Goal: Task Accomplishment & Management: Use online tool/utility

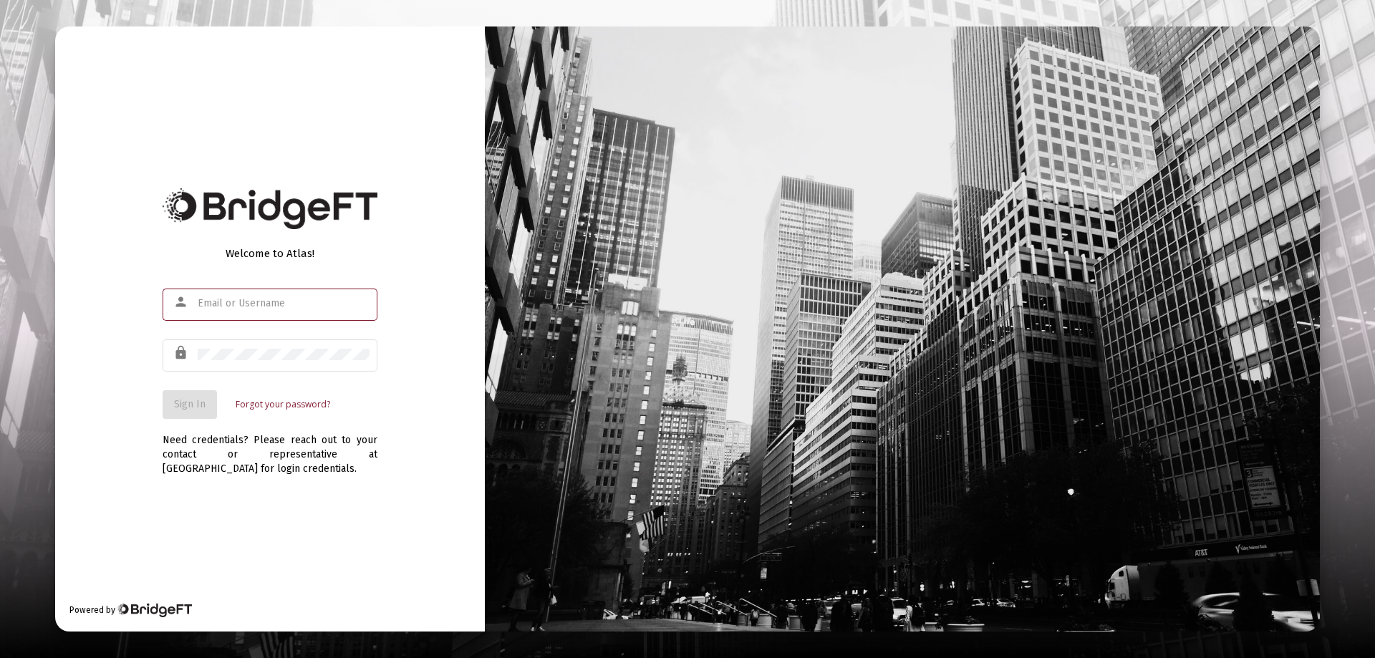
click at [216, 303] on input "text" at bounding box center [284, 303] width 172 height 11
type input "[PERSON_NAME][EMAIL_ADDRESS][DOMAIN_NAME]"
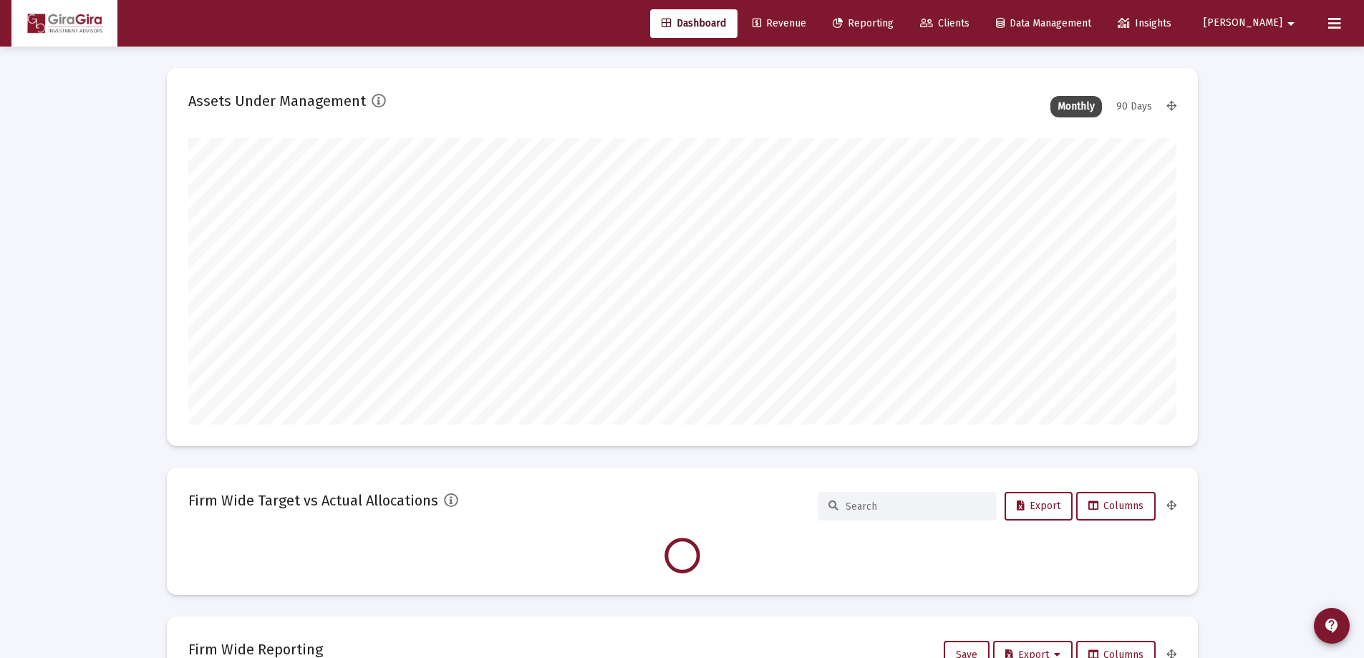
scroll to position [287, 532]
type input "[DATE]"
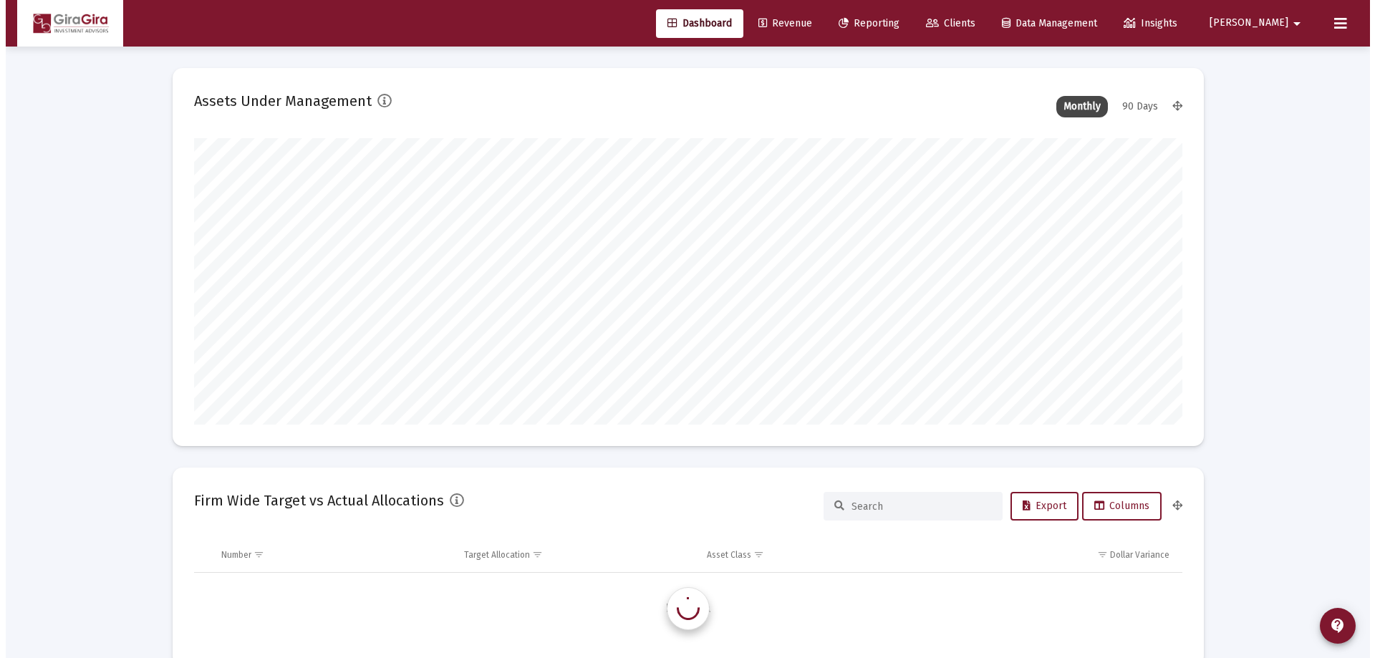
scroll to position [287, 462]
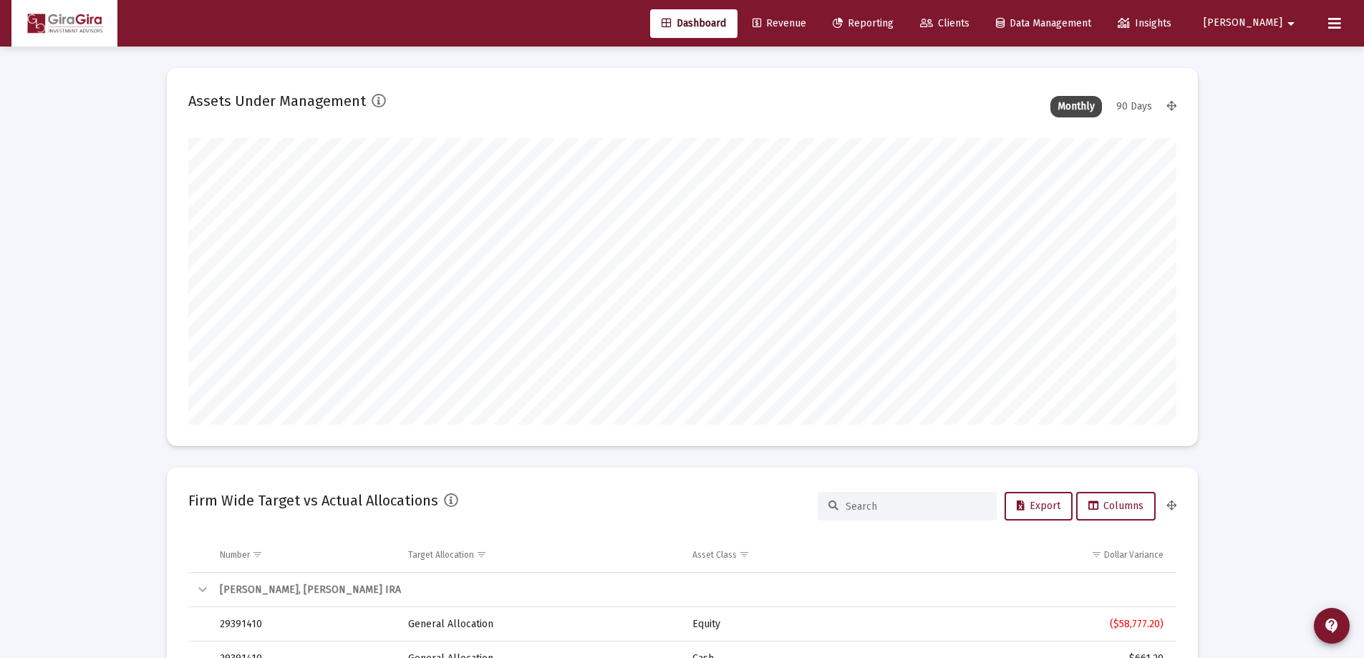
click at [894, 24] on span "Reporting" at bounding box center [863, 23] width 61 height 12
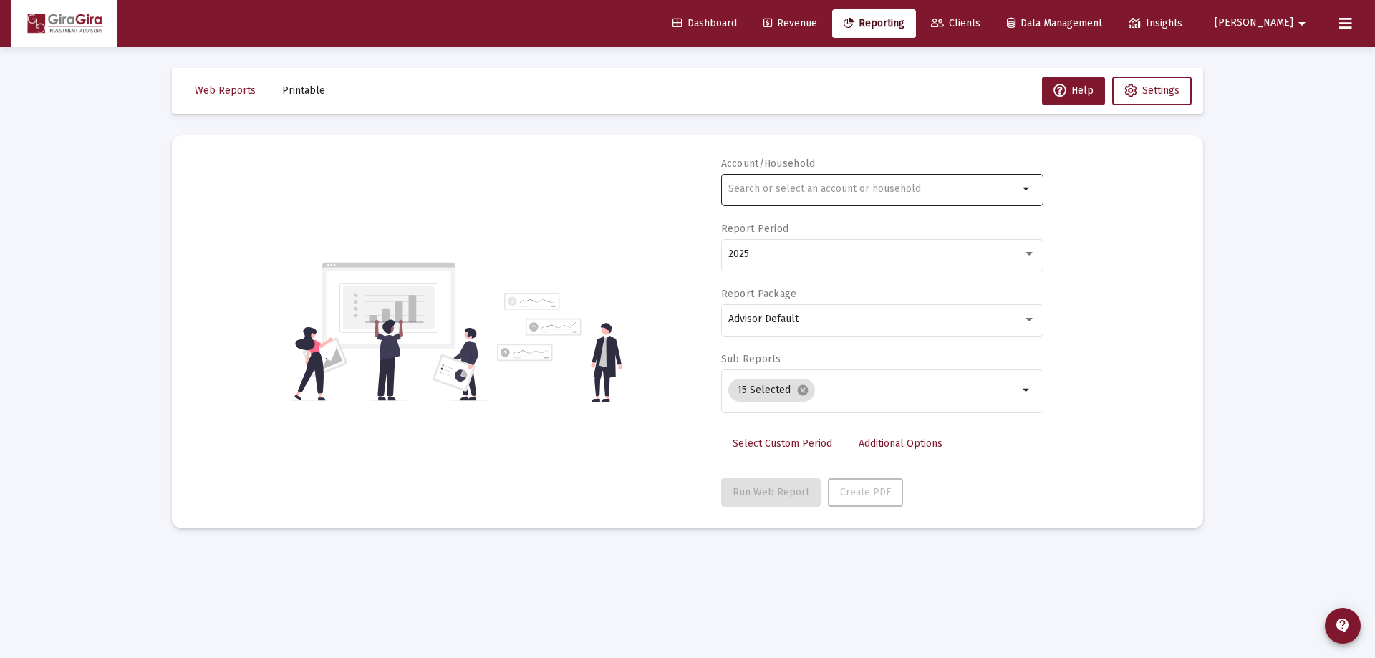
click at [736, 187] on input "text" at bounding box center [873, 188] width 290 height 11
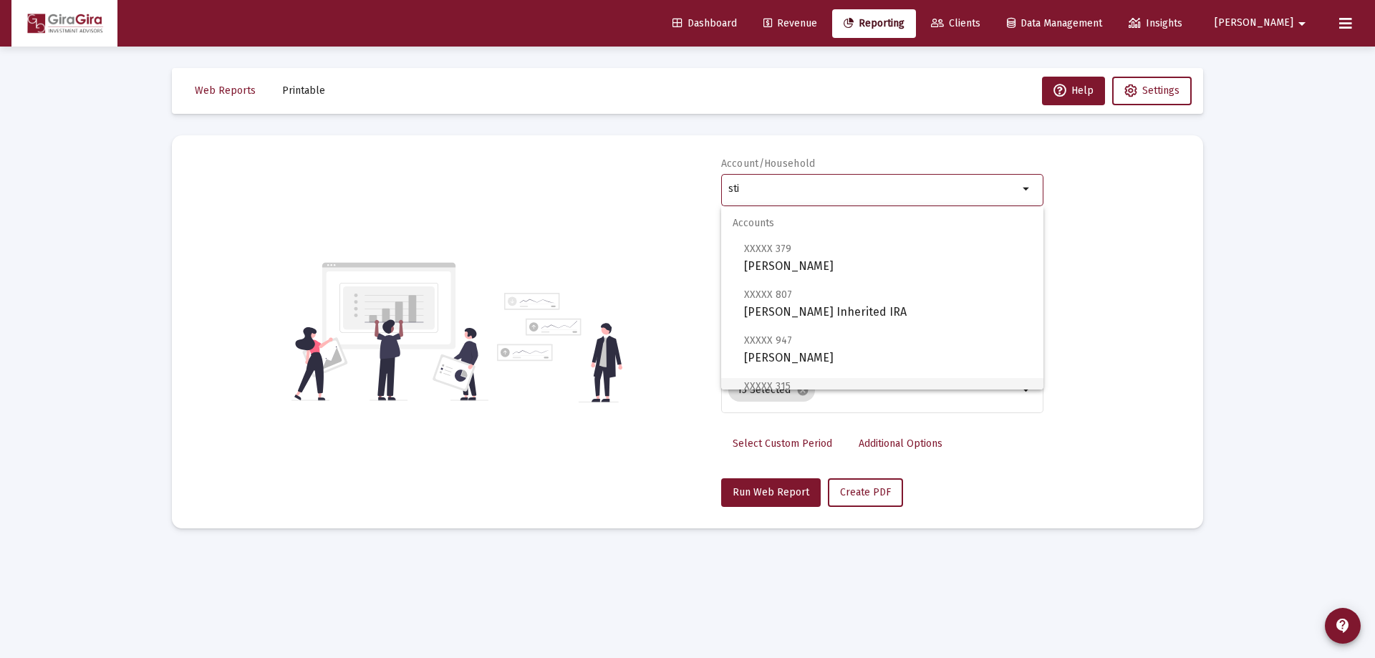
scroll to position [72, 0]
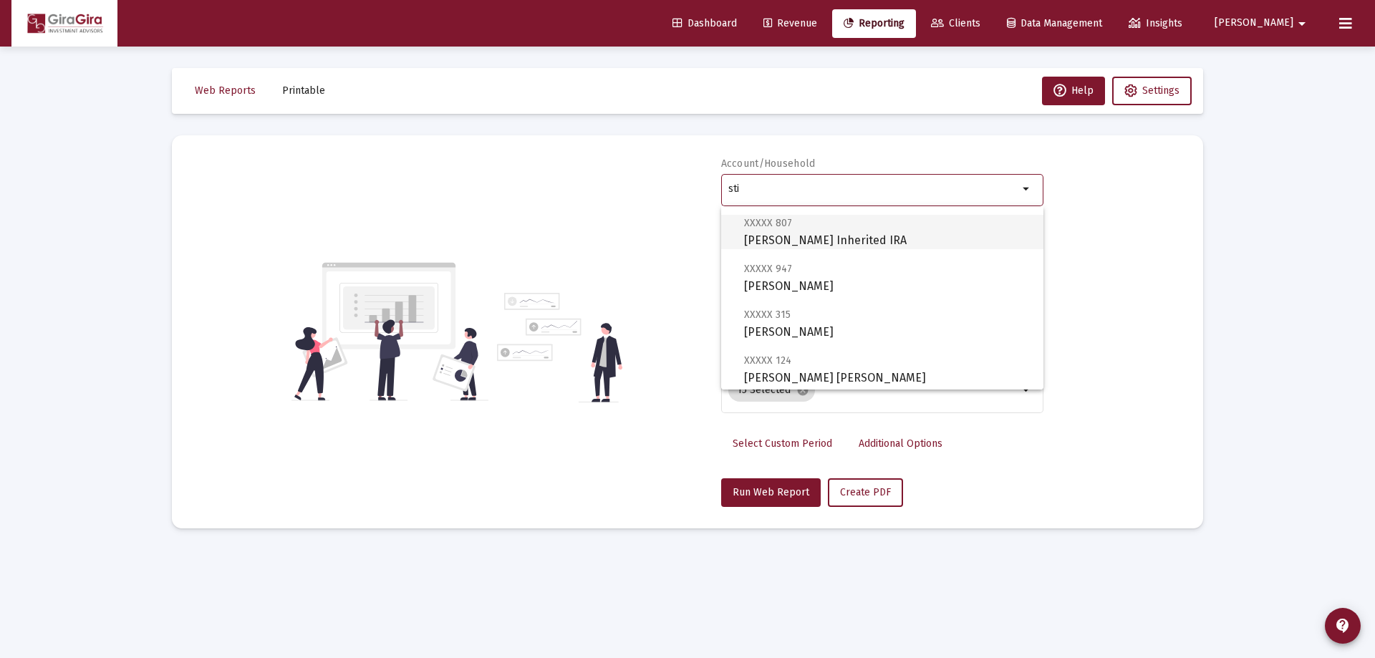
click at [837, 237] on span "XXXXX 807 [PERSON_NAME] Inherited IRA" at bounding box center [888, 231] width 288 height 35
type input "[PERSON_NAME] Inherited IRA"
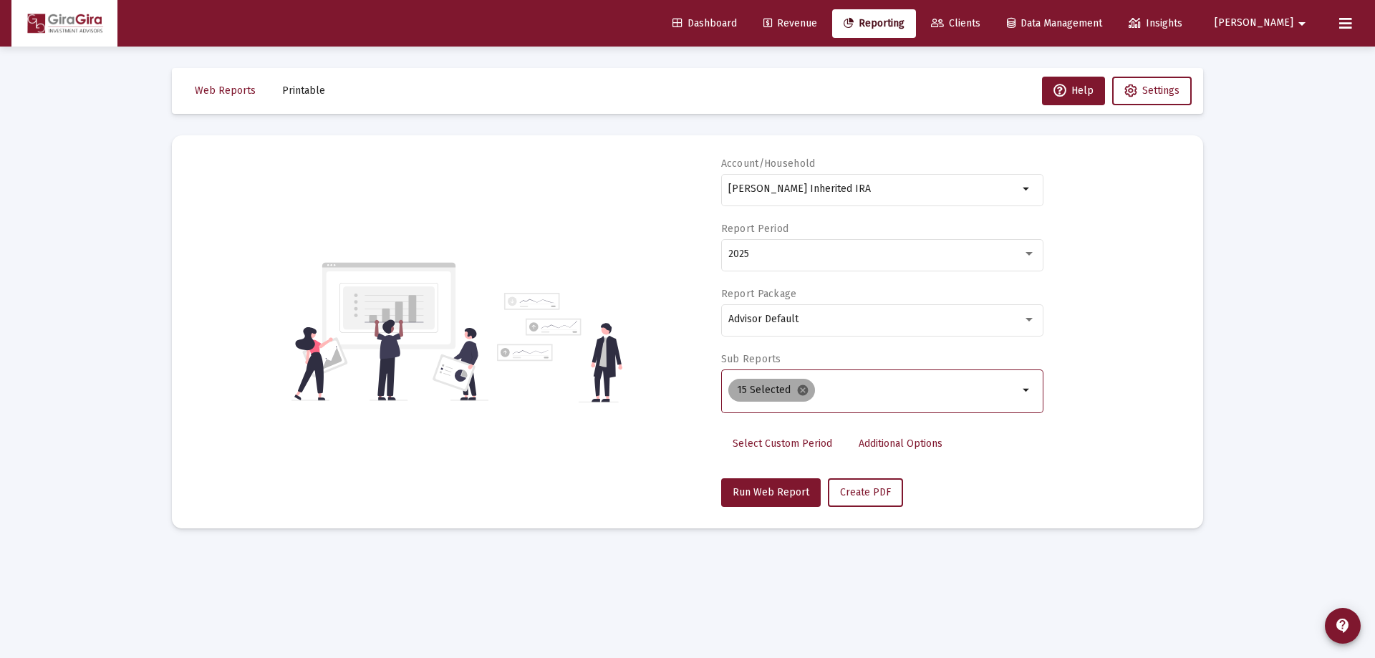
click at [802, 387] on mat-icon "cancel" at bounding box center [802, 390] width 13 height 13
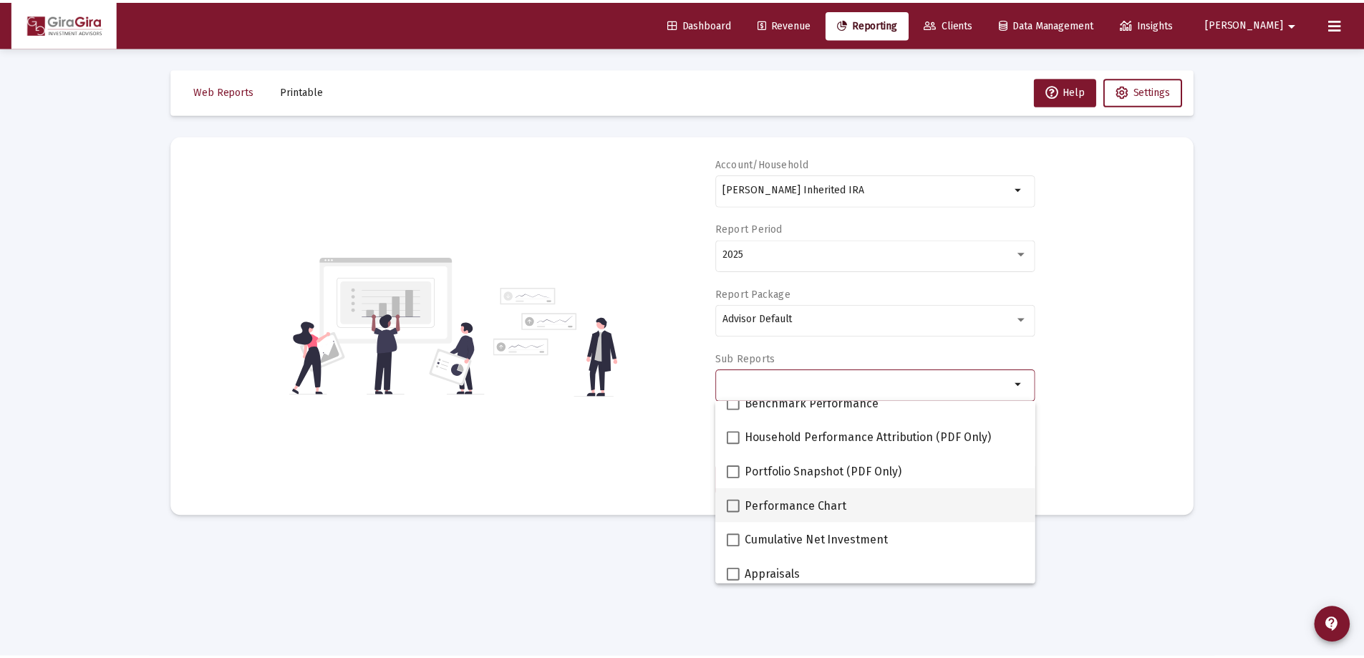
scroll to position [143, 0]
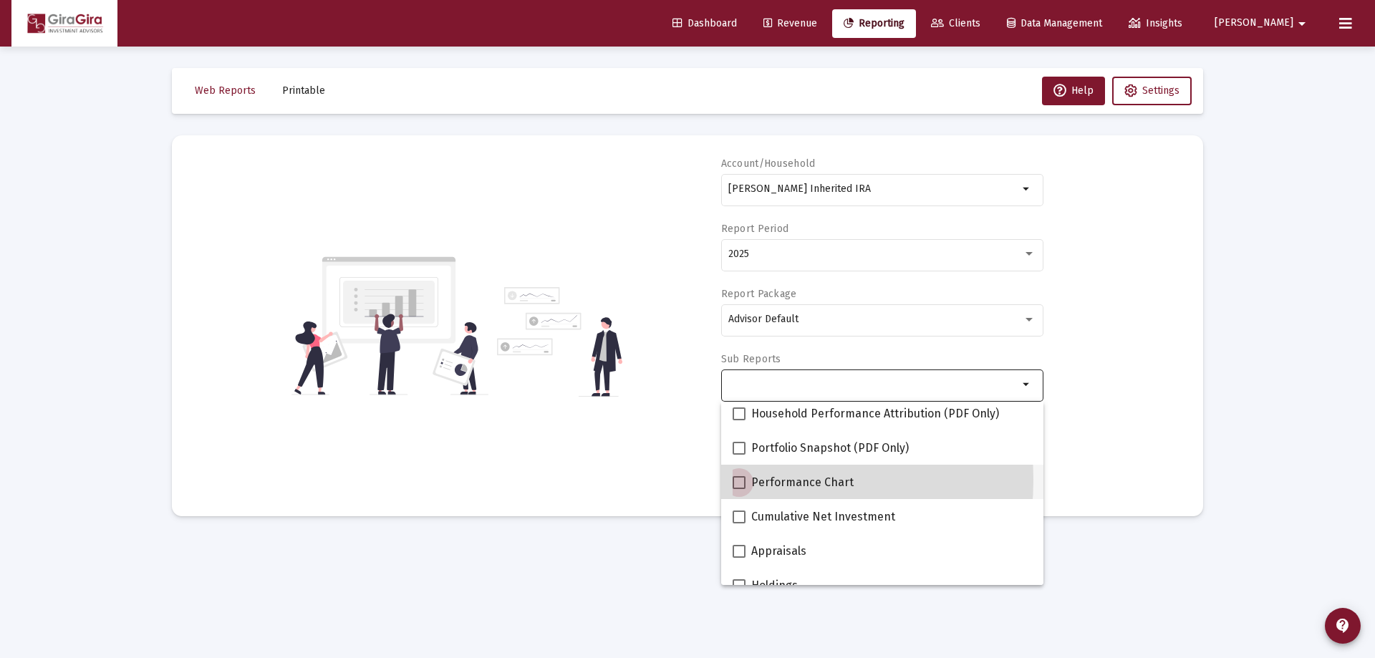
click at [740, 480] on span at bounding box center [739, 482] width 13 height 13
click at [739, 489] on input "Performance Chart" at bounding box center [738, 489] width 1 height 1
checkbox input "true"
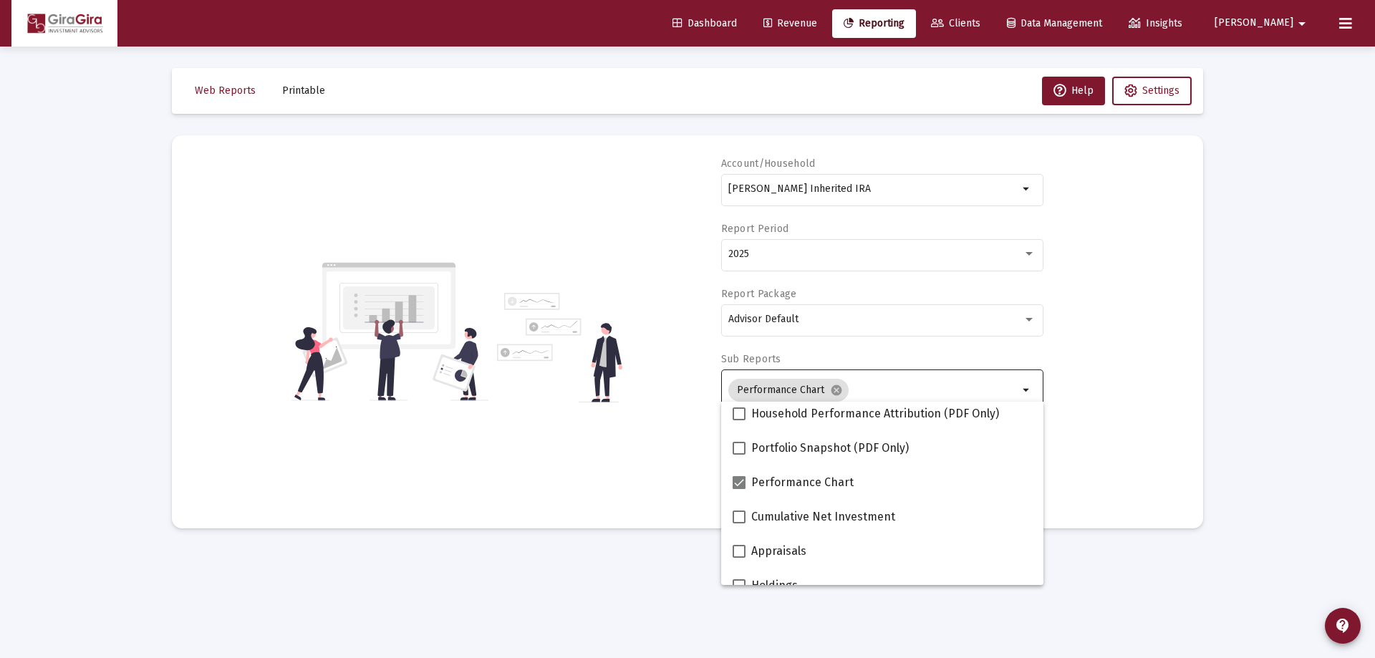
click at [1091, 404] on div "Account/Household [PERSON_NAME] Inherited IRA arrow_drop_down Report Period 202…" at bounding box center [687, 332] width 988 height 350
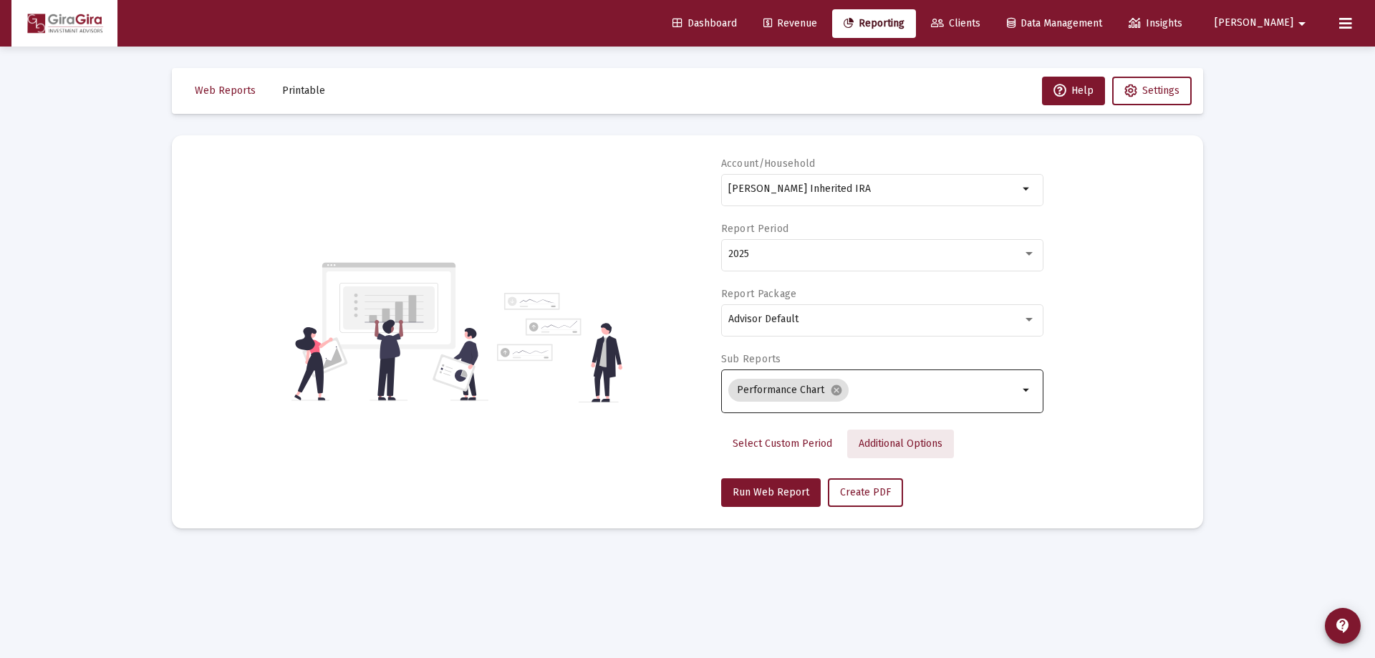
click at [905, 445] on span "Additional Options" at bounding box center [901, 444] width 84 height 12
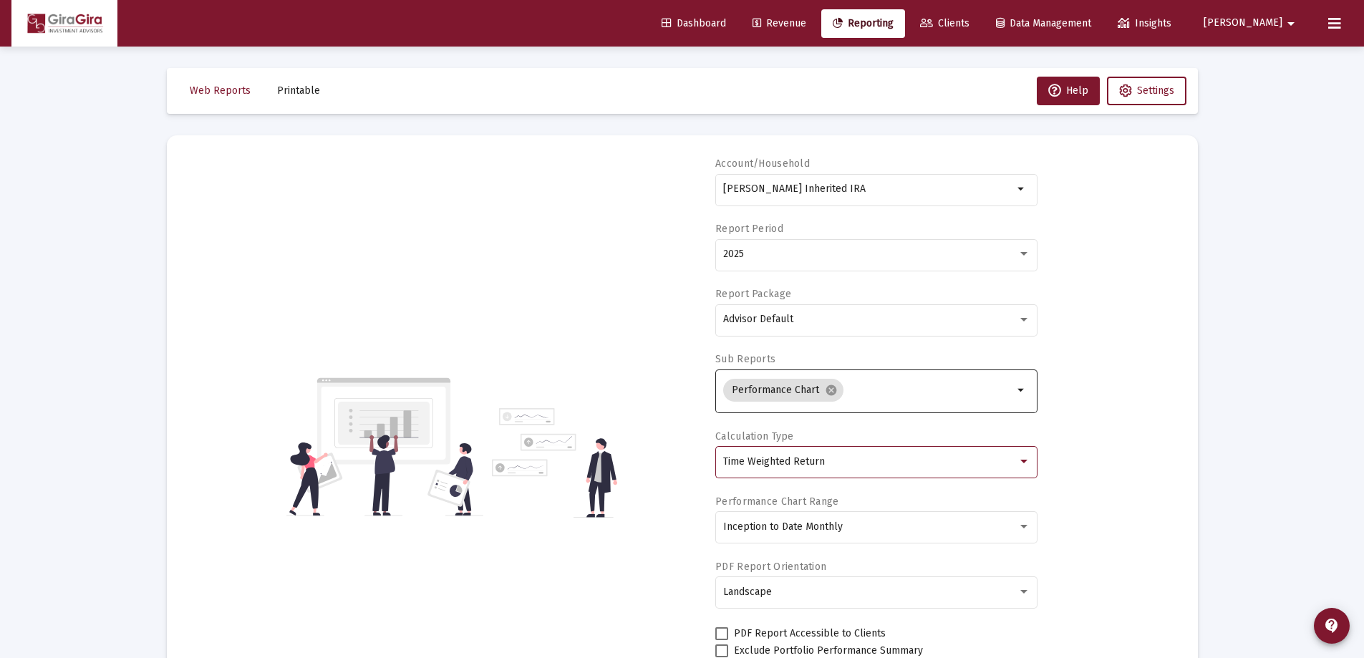
click at [768, 457] on span "Time Weighted Return" at bounding box center [774, 462] width 102 height 12
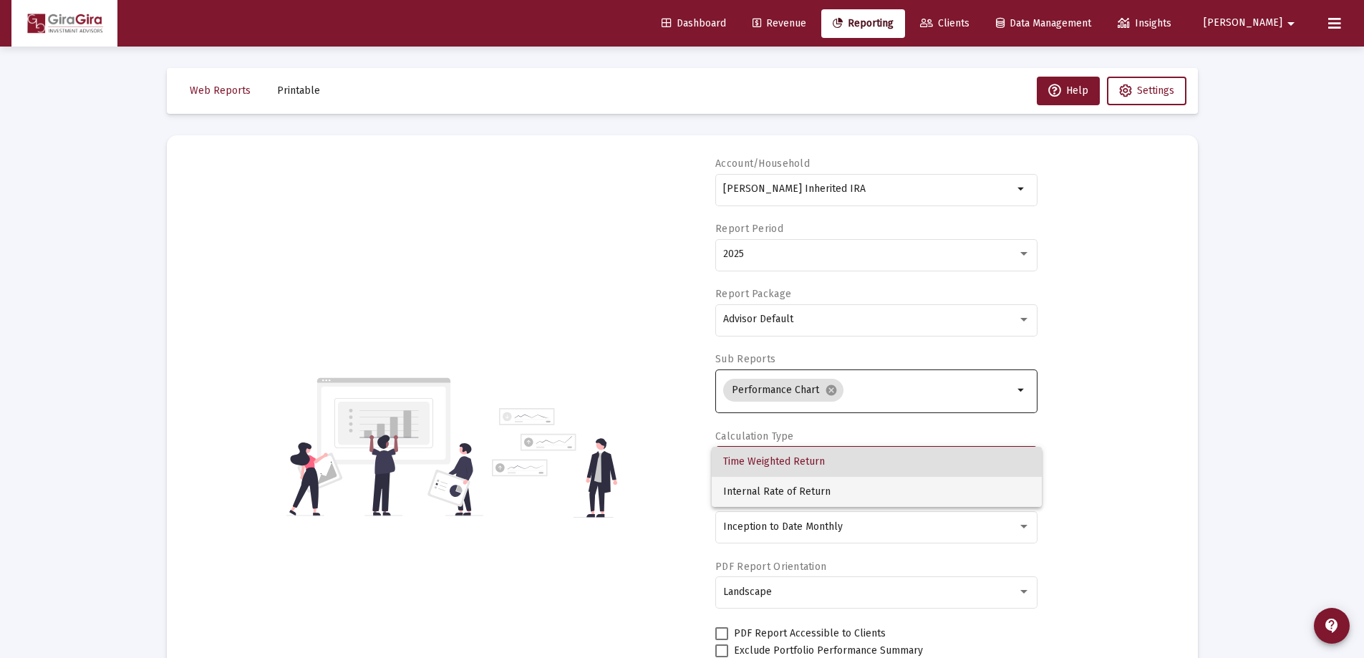
click at [754, 489] on span "Internal Rate of Return" at bounding box center [876, 492] width 307 height 30
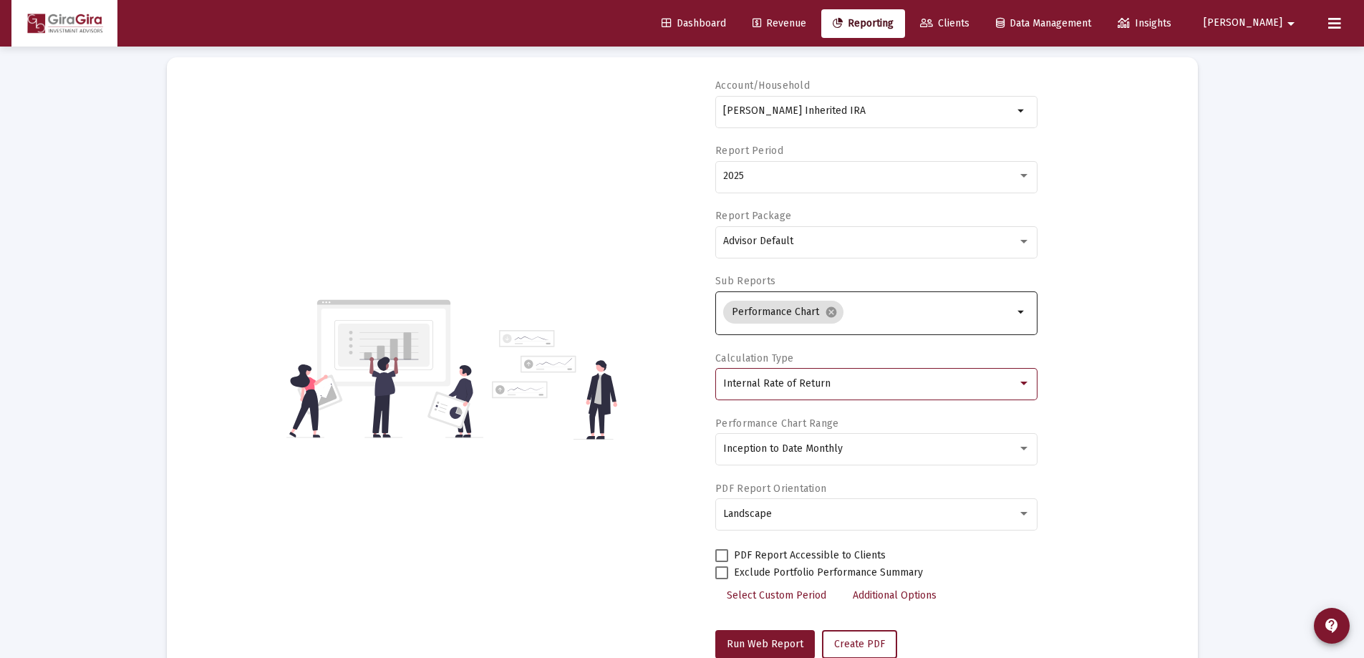
scroll to position [122, 0]
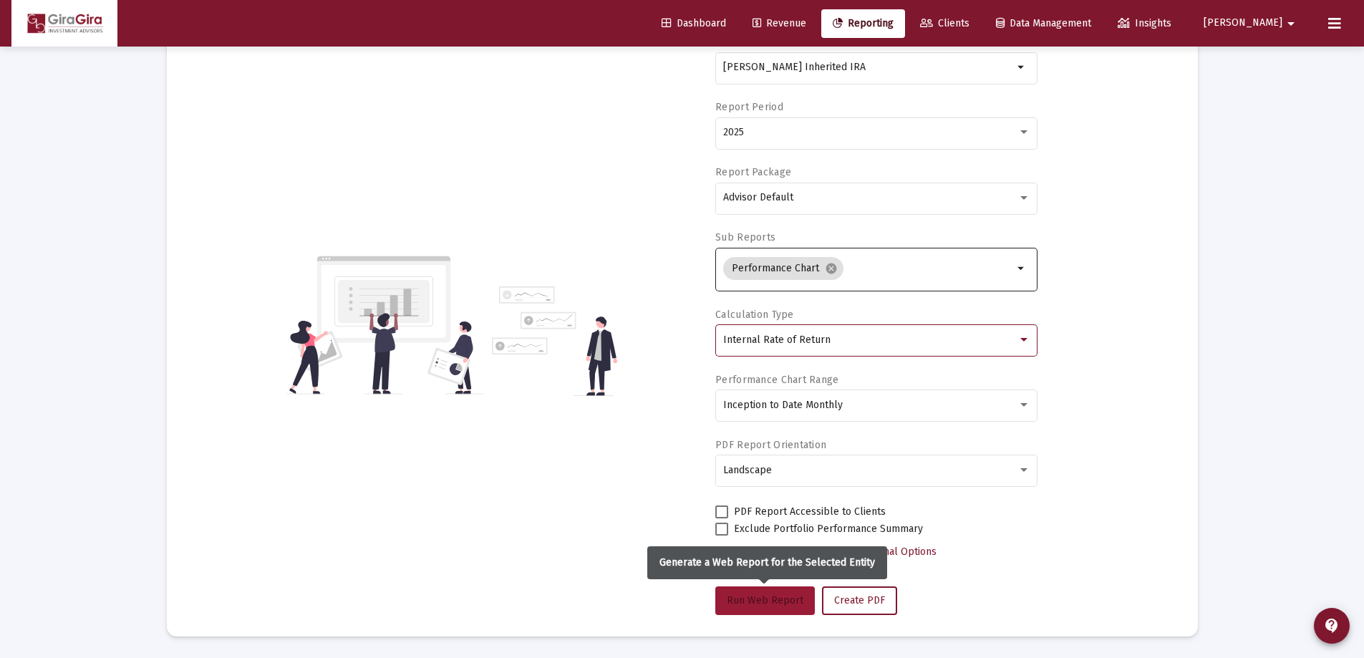
click at [750, 599] on span "Run Web Report" at bounding box center [765, 600] width 77 height 12
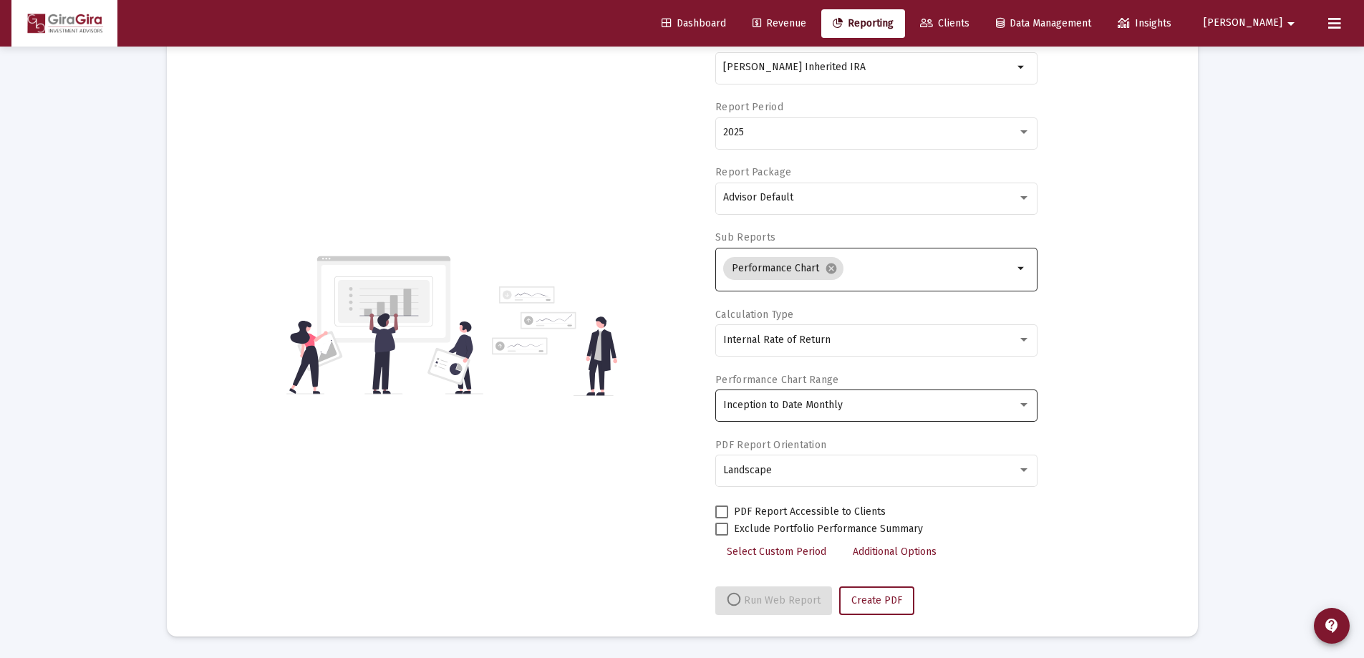
select select "View all"
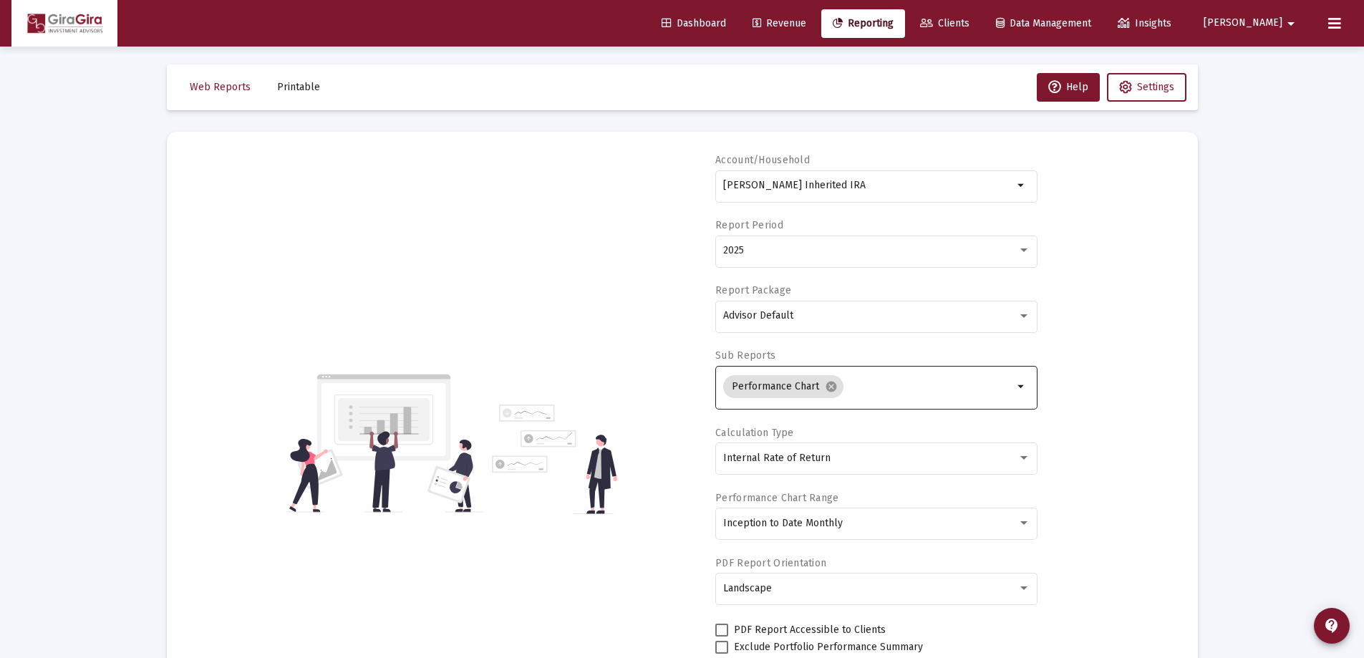
scroll to position [0, 0]
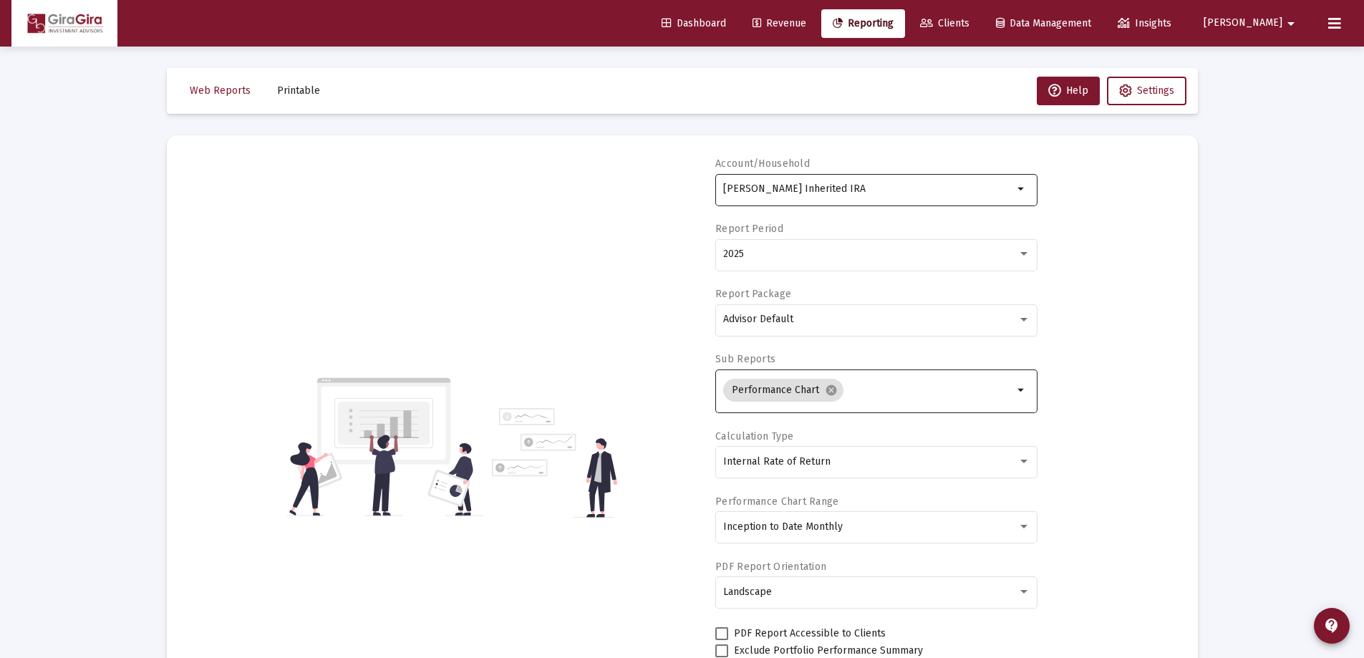
click at [808, 185] on input "[PERSON_NAME] Inherited IRA" at bounding box center [868, 188] width 290 height 11
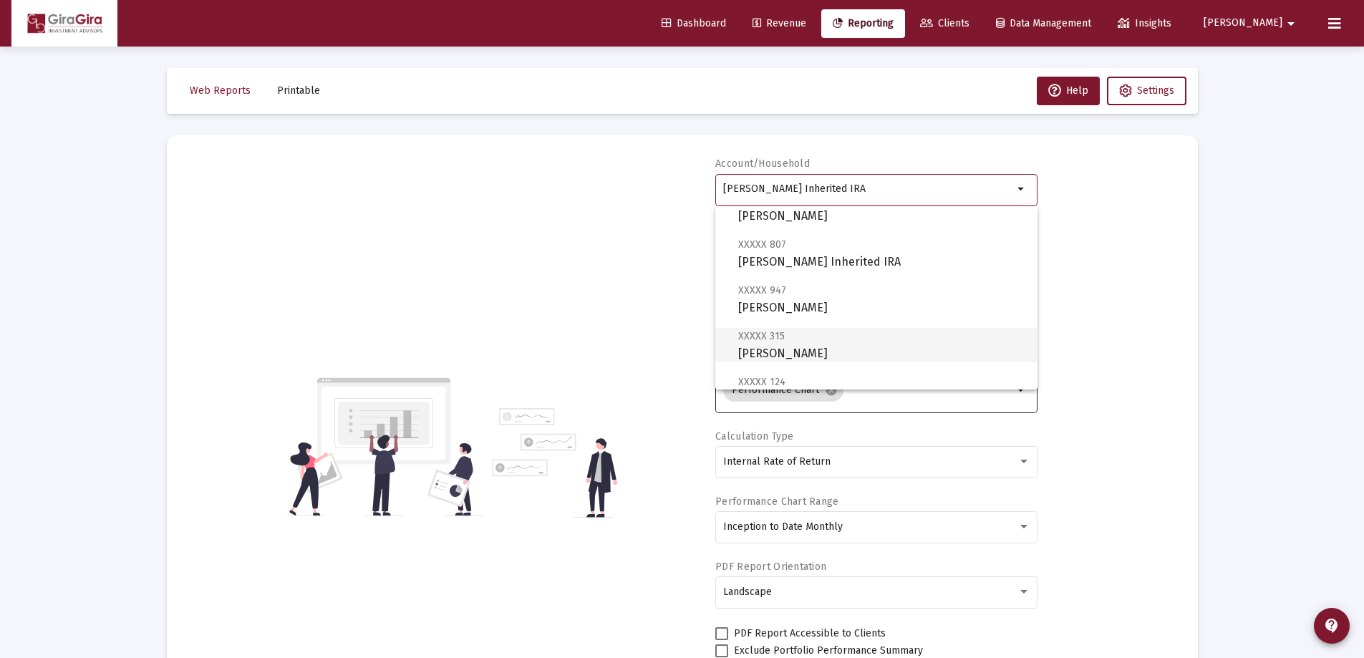
scroll to position [72, 0]
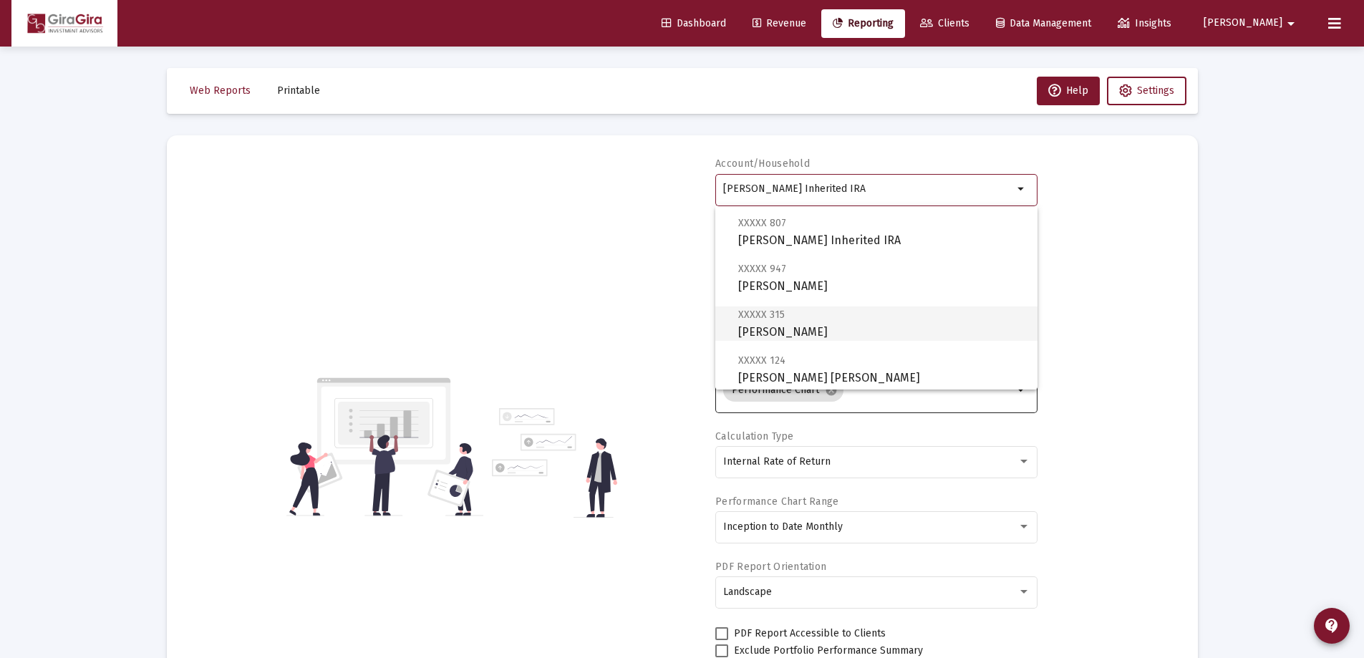
click at [814, 322] on span "XXXXX 315 [PERSON_NAME] Individual" at bounding box center [882, 323] width 288 height 35
type input "[PERSON_NAME]"
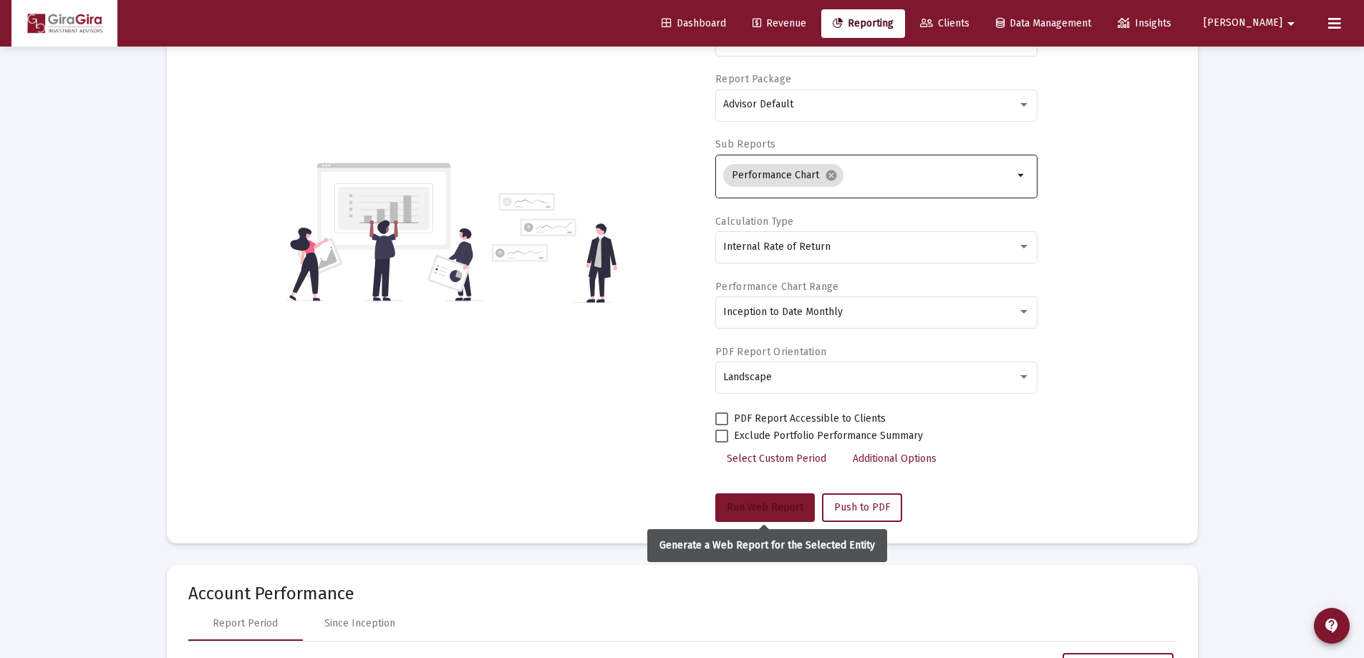
click at [769, 504] on span "Run Web Report" at bounding box center [765, 507] width 77 height 12
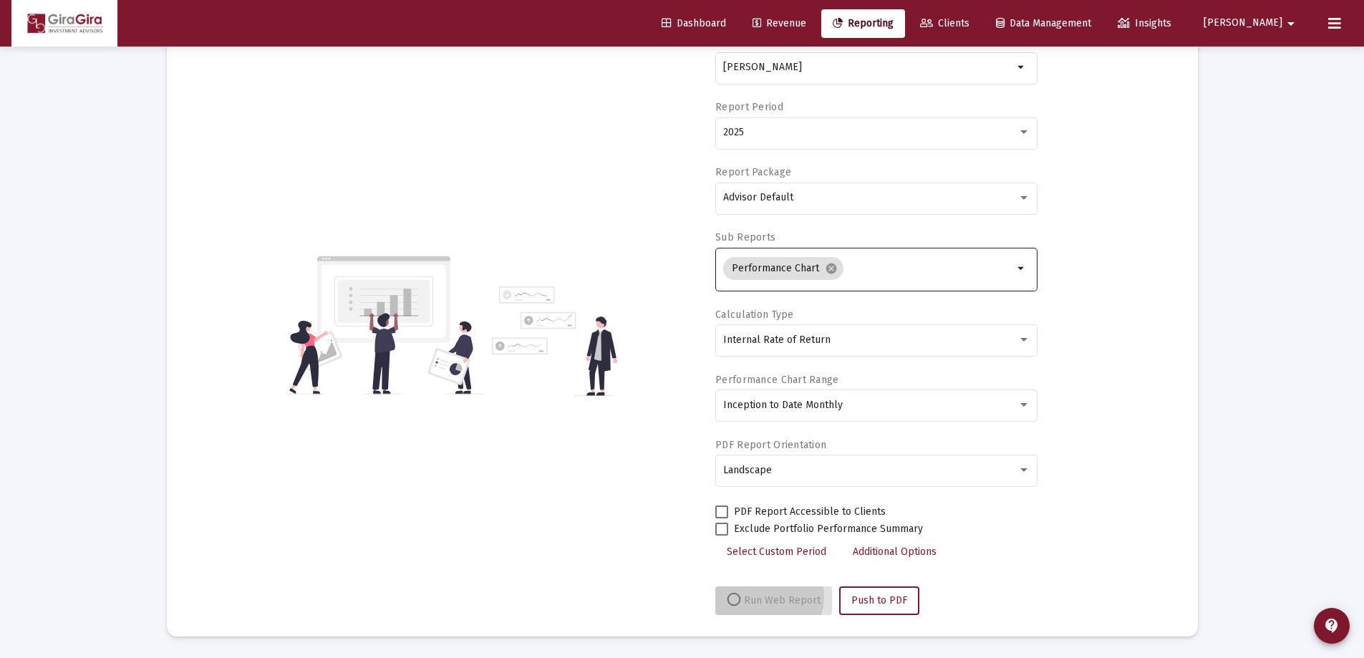
scroll to position [122, 0]
select select "View all"
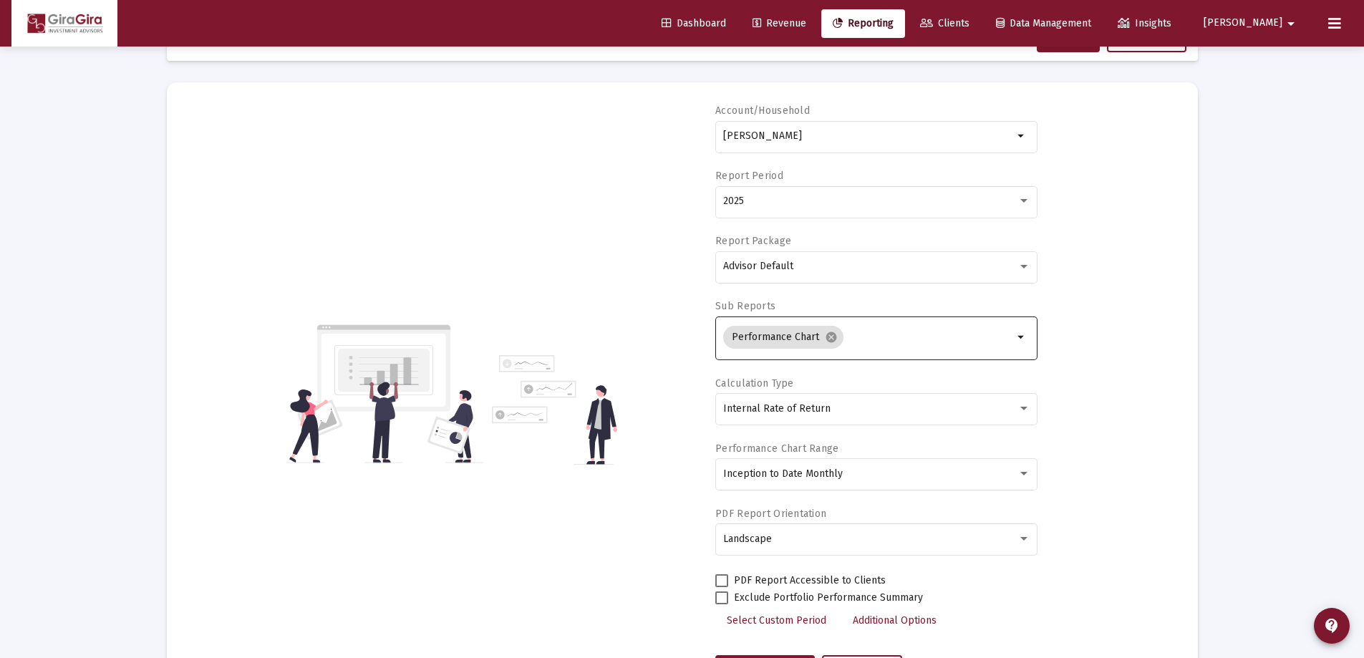
scroll to position [0, 0]
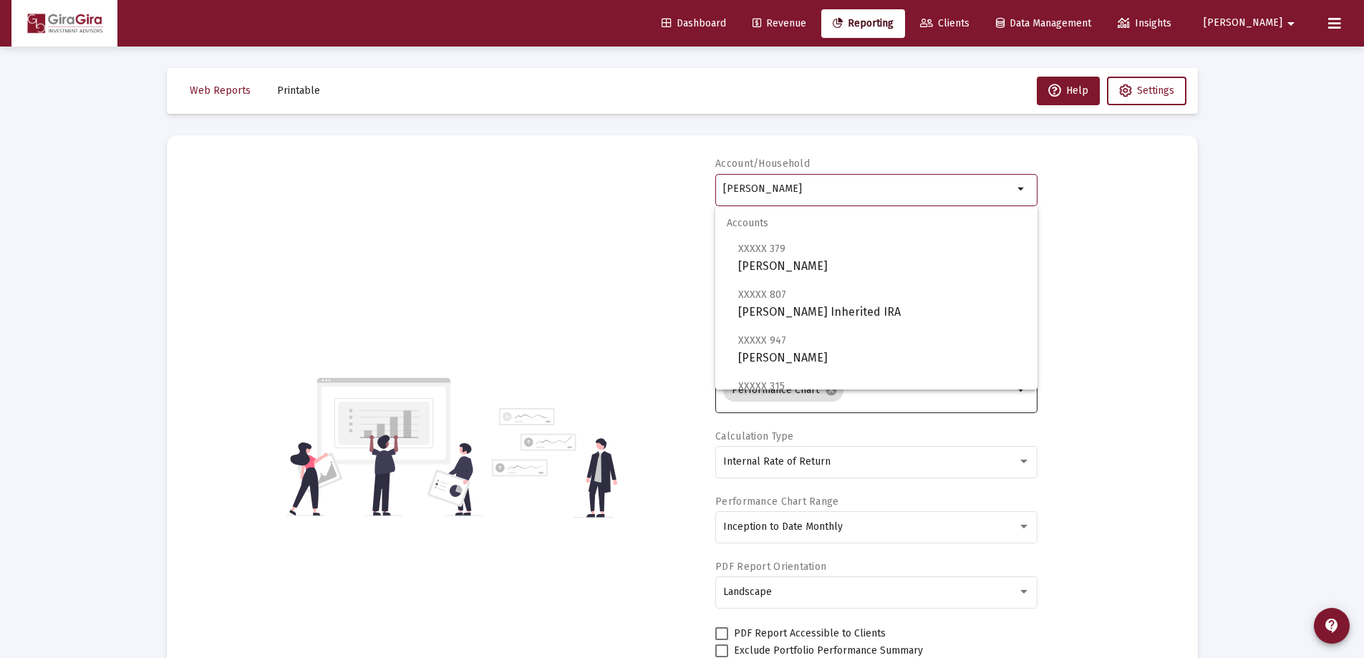
drag, startPoint x: 723, startPoint y: 183, endPoint x: 1486, endPoint y: 191, distance: 762.1
click at [1364, 191] on html "Dashboard Revenue Reporting Clients Data Management Insights [PERSON_NAME] Inte…" at bounding box center [682, 329] width 1364 height 658
click at [791, 258] on span "XXXXX 408 [PERSON_NAME], [PERSON_NAME] IRA" at bounding box center [882, 257] width 288 height 35
type input "[PERSON_NAME], [PERSON_NAME] IRA"
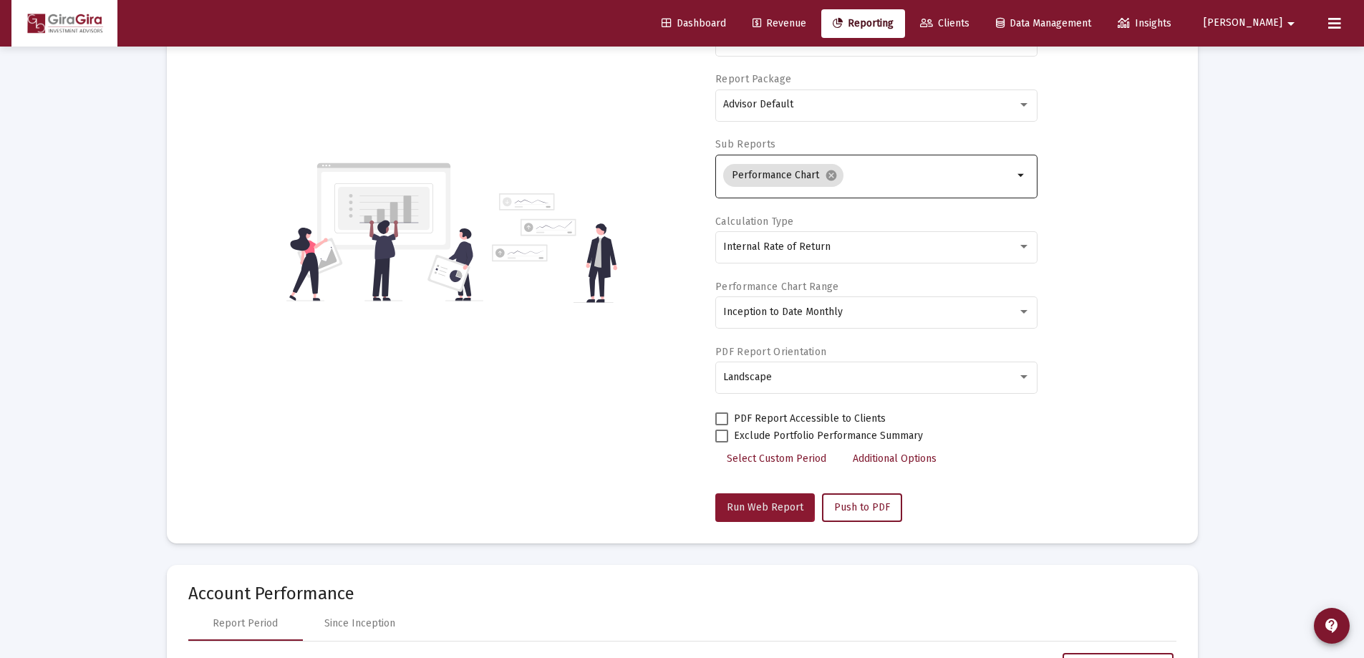
click at [761, 504] on span "Run Web Report" at bounding box center [765, 507] width 77 height 12
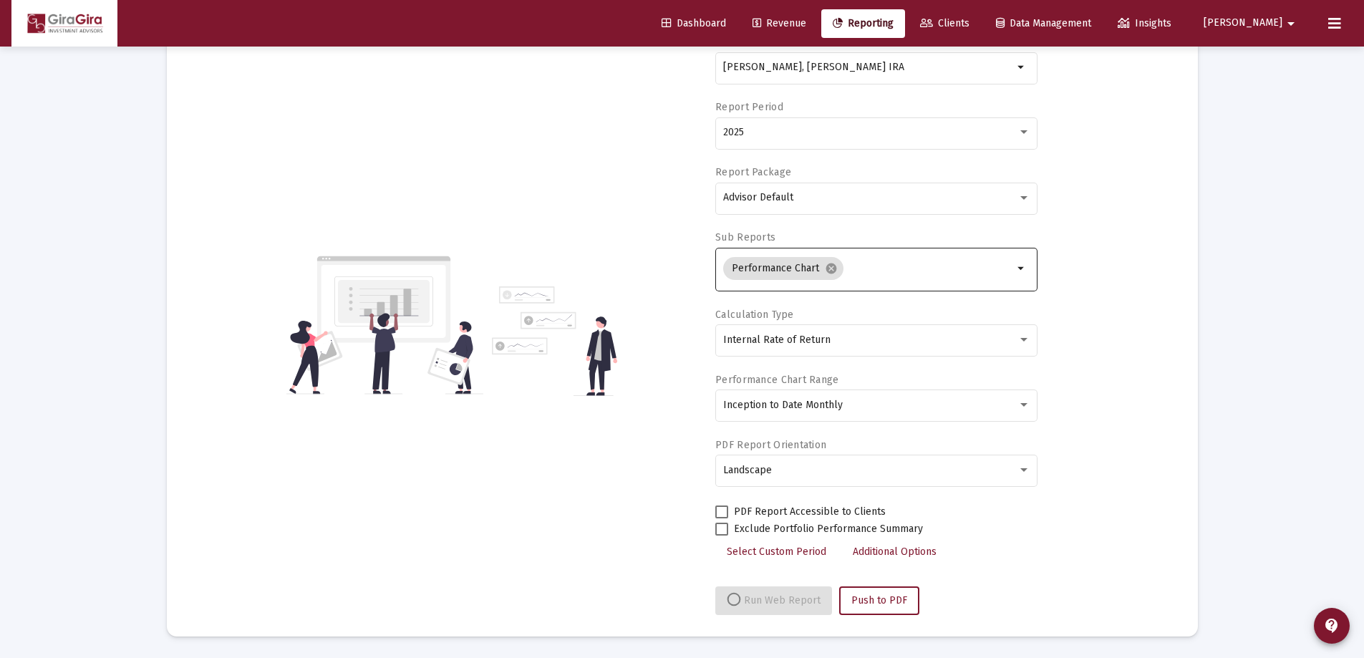
select select "View all"
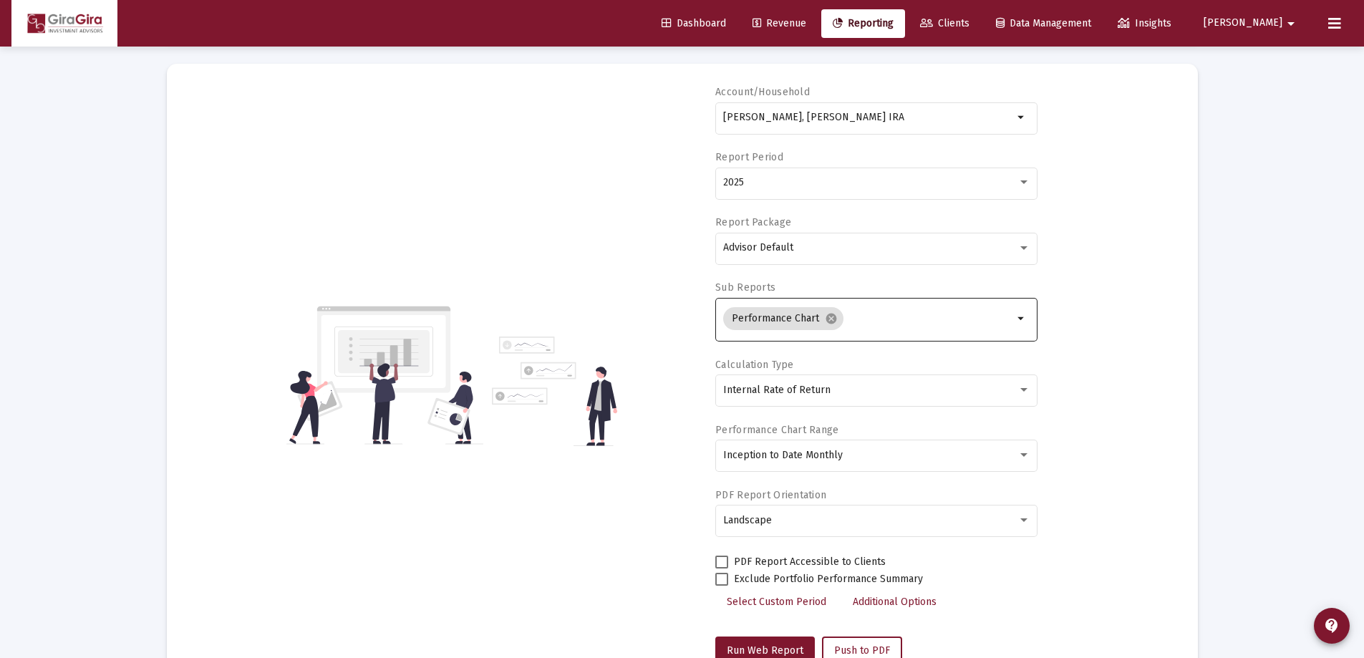
scroll to position [0, 0]
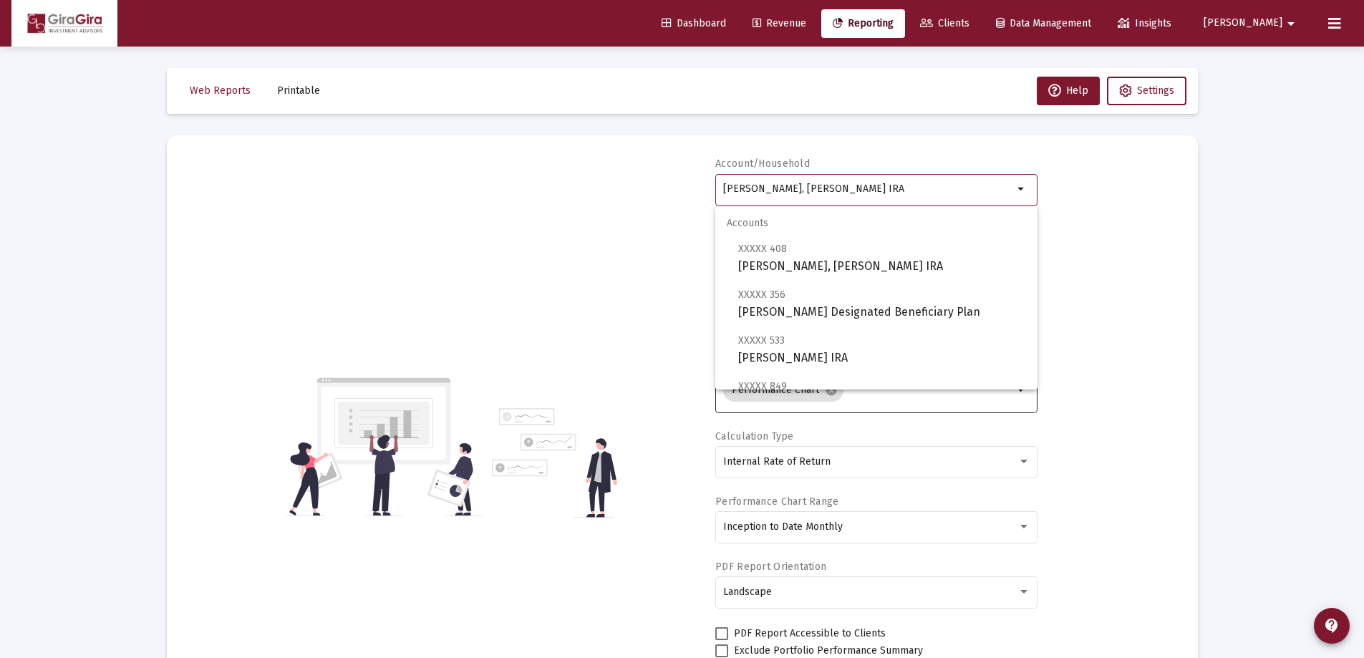
click at [744, 191] on input "[PERSON_NAME], [PERSON_NAME] IRA" at bounding box center [868, 188] width 290 height 11
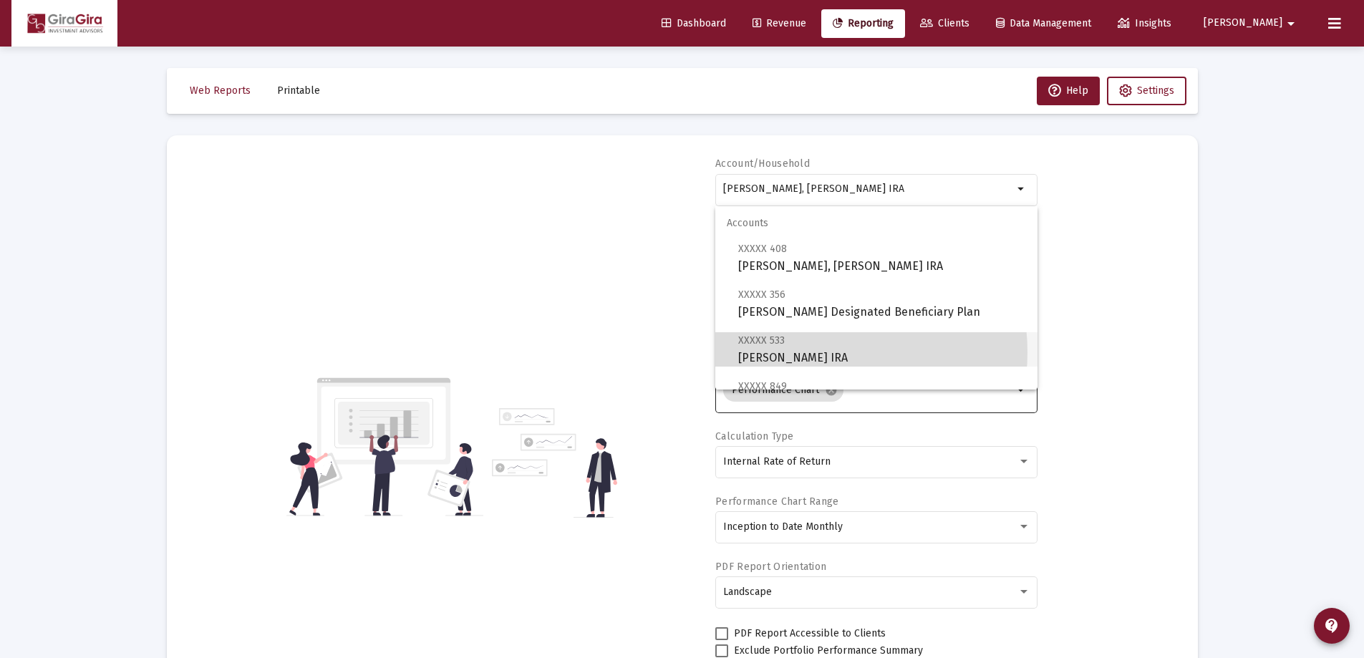
click at [807, 352] on span "XXXXX 533 [PERSON_NAME] IRA" at bounding box center [882, 349] width 288 height 35
type input "[PERSON_NAME] IRA"
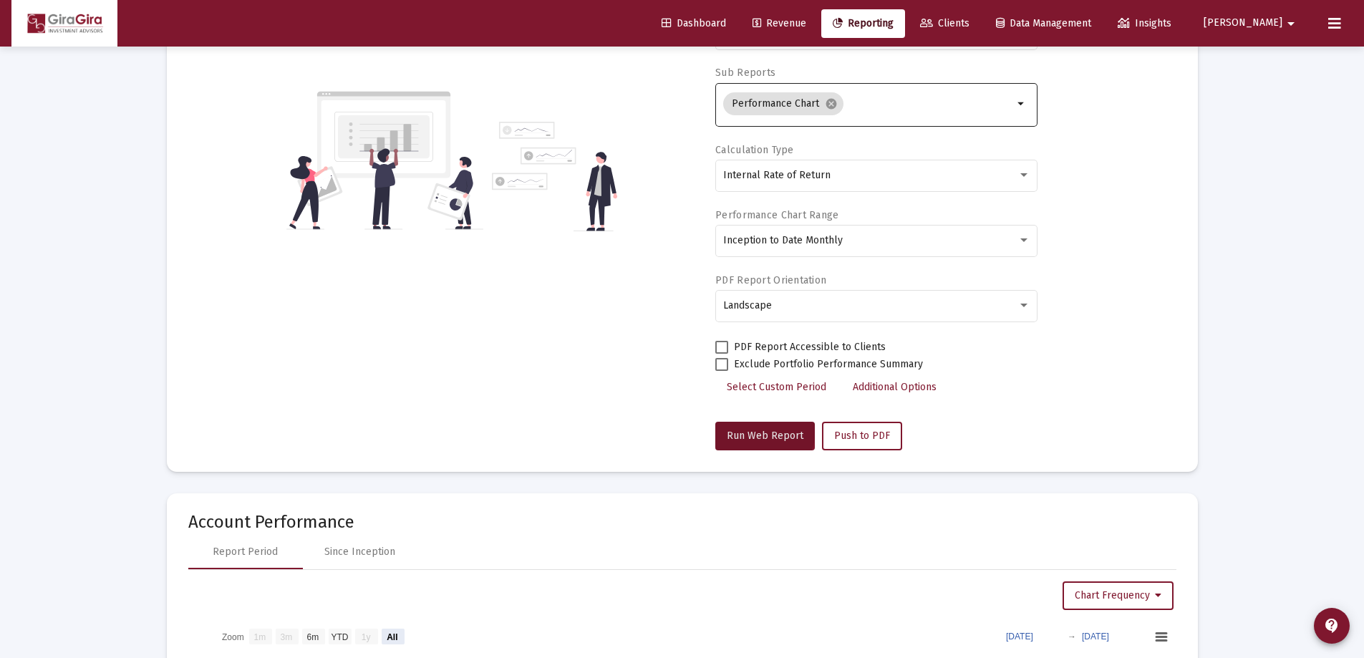
click at [754, 430] on button "Run Web Report" at bounding box center [766, 436] width 100 height 29
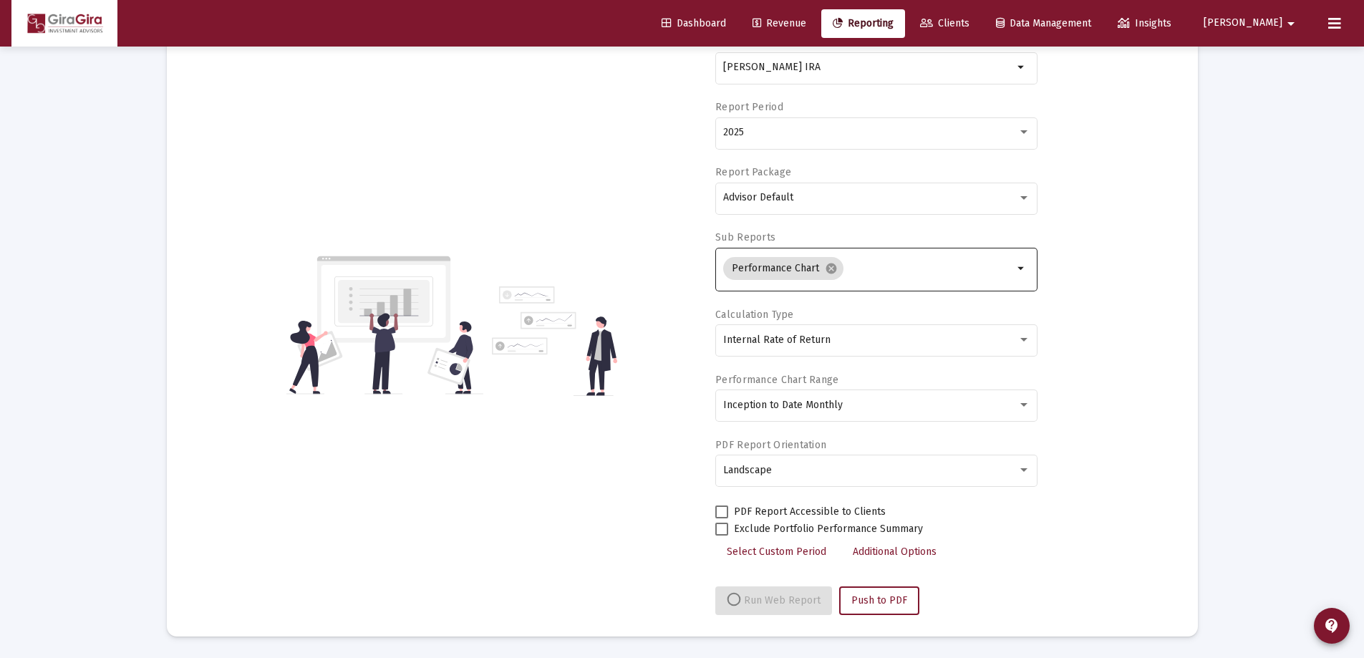
select select "View all"
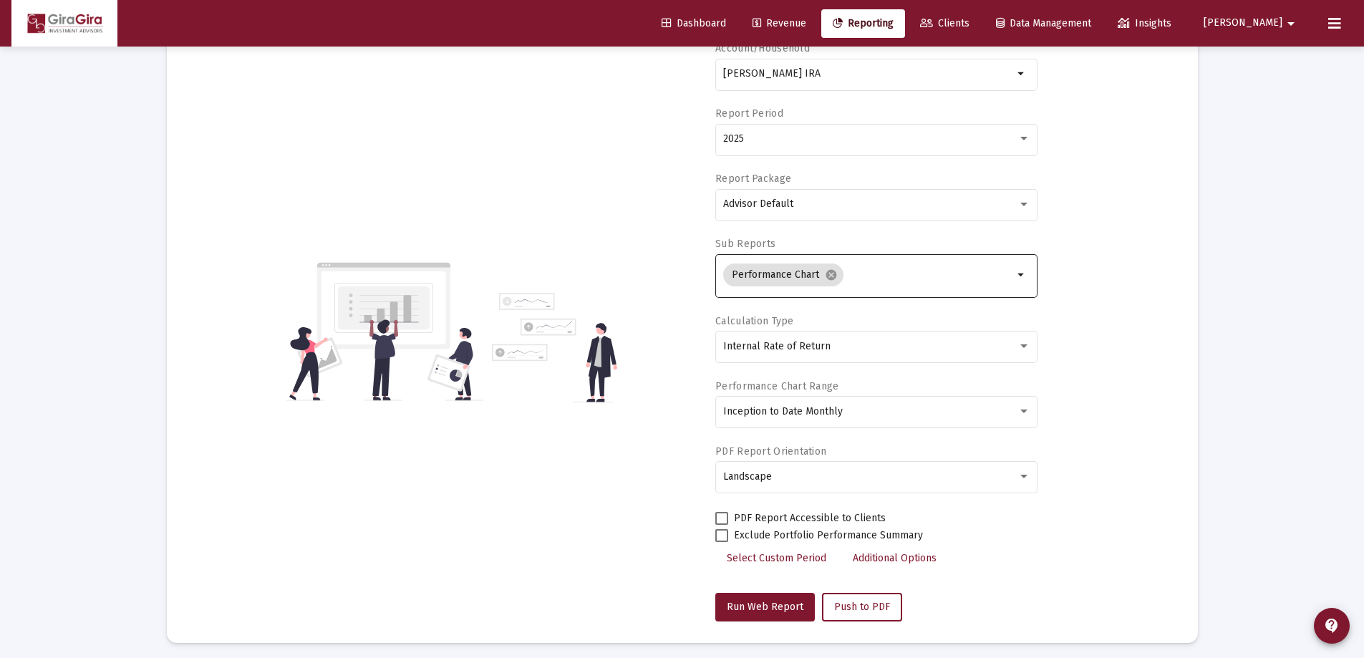
scroll to position [72, 0]
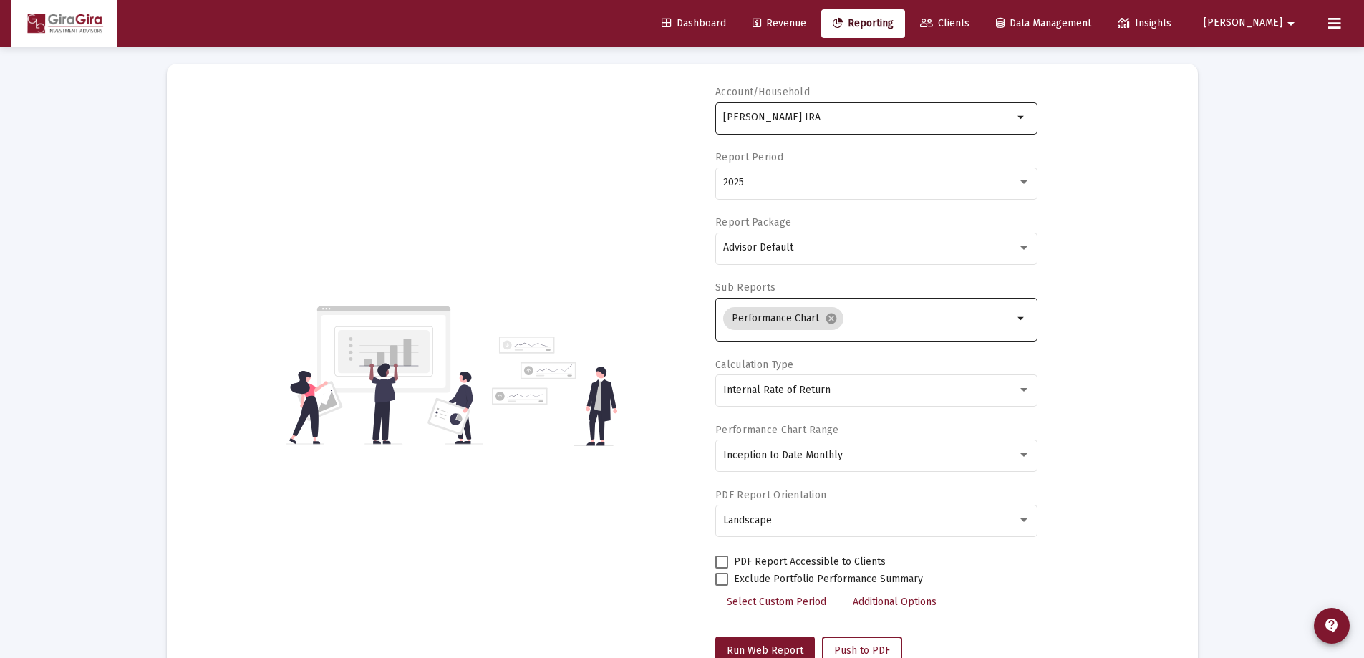
click at [774, 115] on input "[PERSON_NAME] IRA" at bounding box center [868, 117] width 290 height 11
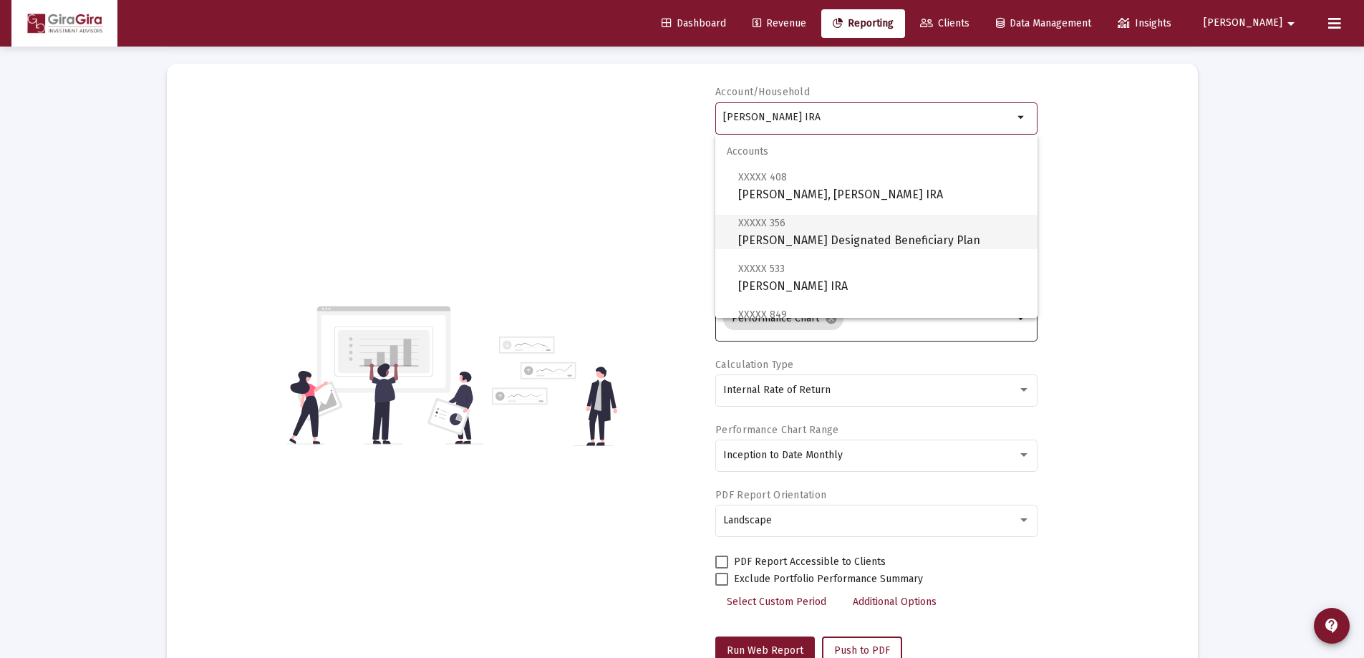
click at [855, 236] on span "XXXXX 356 [PERSON_NAME] Designated Beneficiary Plan" at bounding box center [882, 231] width 288 height 35
type input "[PERSON_NAME] Designated Beneficiary Plan"
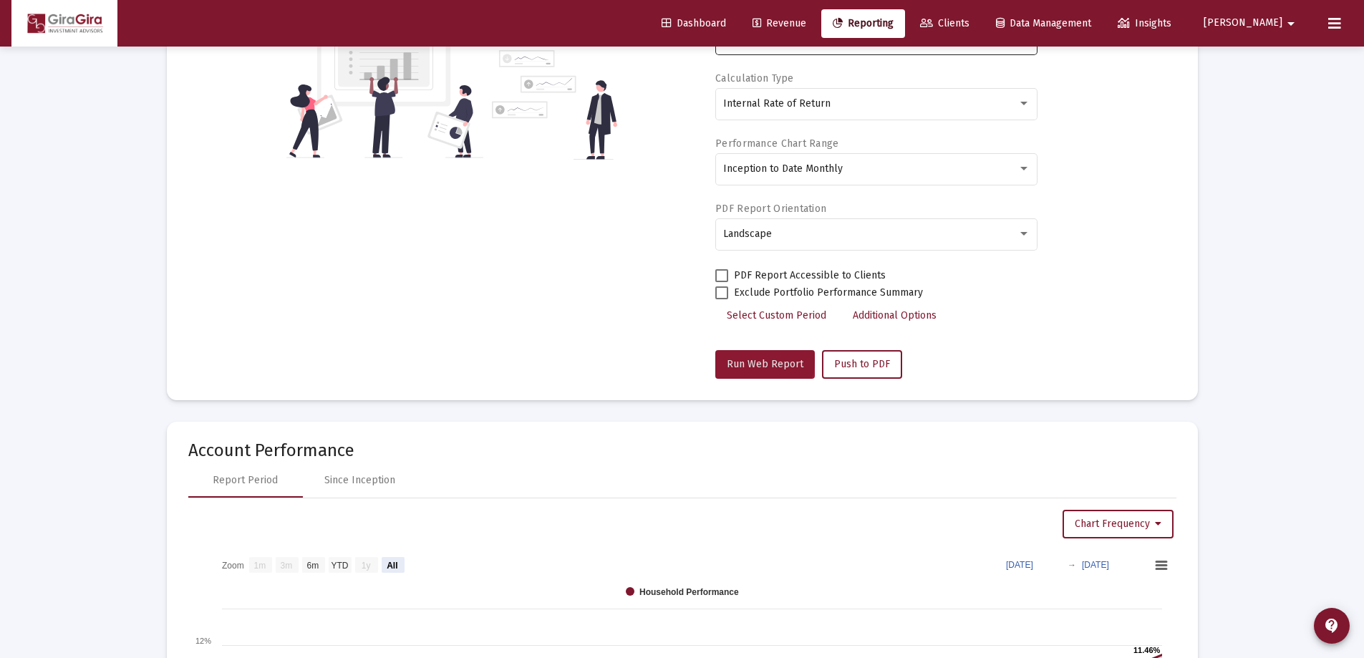
click at [764, 361] on span "Run Web Report" at bounding box center [765, 364] width 77 height 12
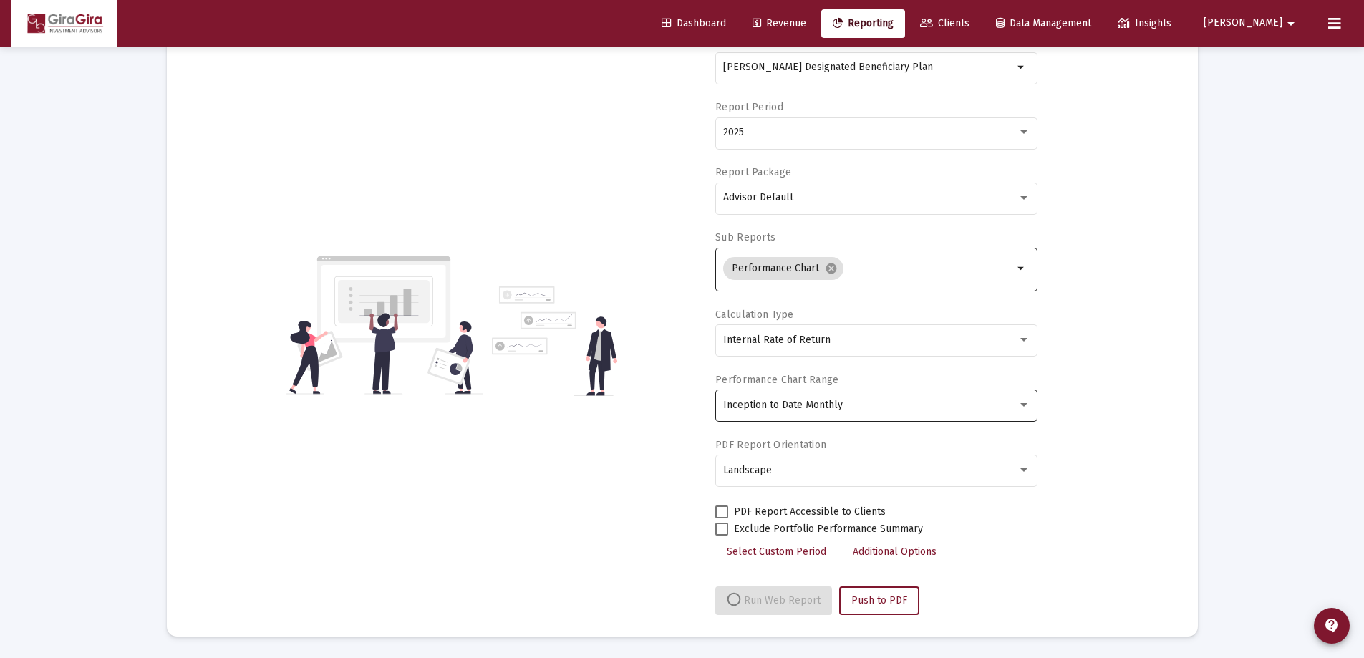
select select "View all"
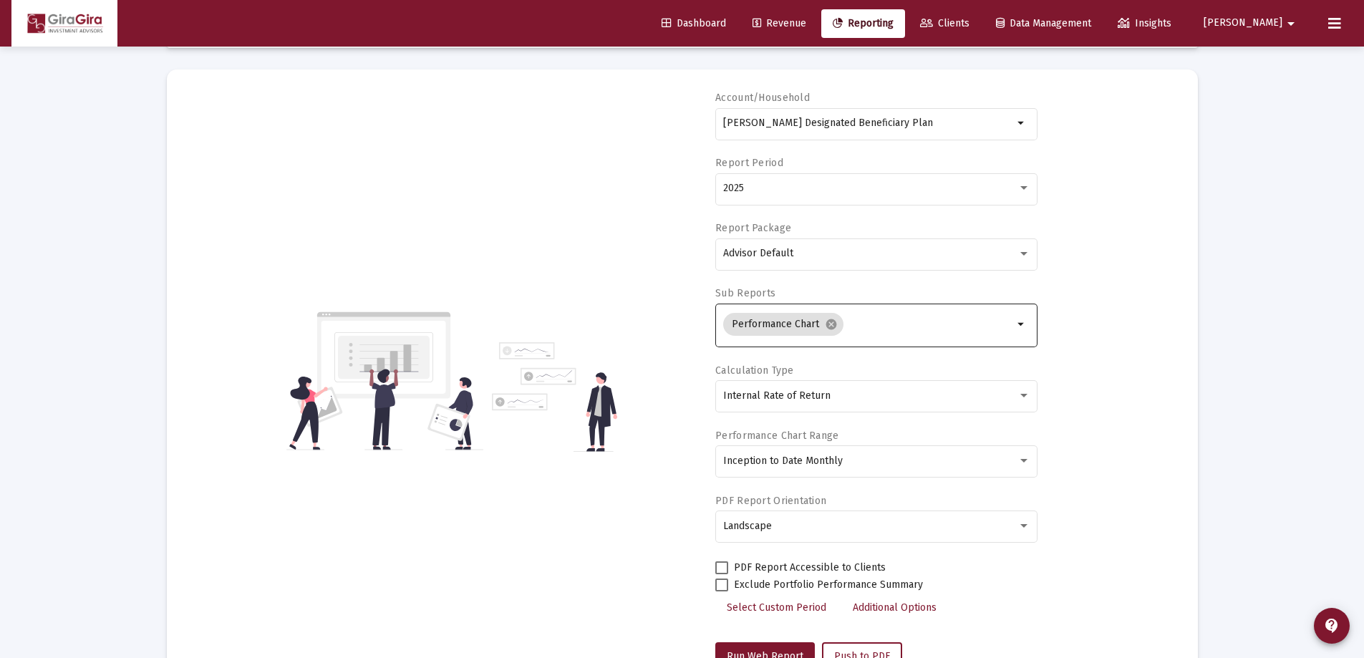
scroll to position [0, 0]
